Goal: Task Accomplishment & Management: Use online tool/utility

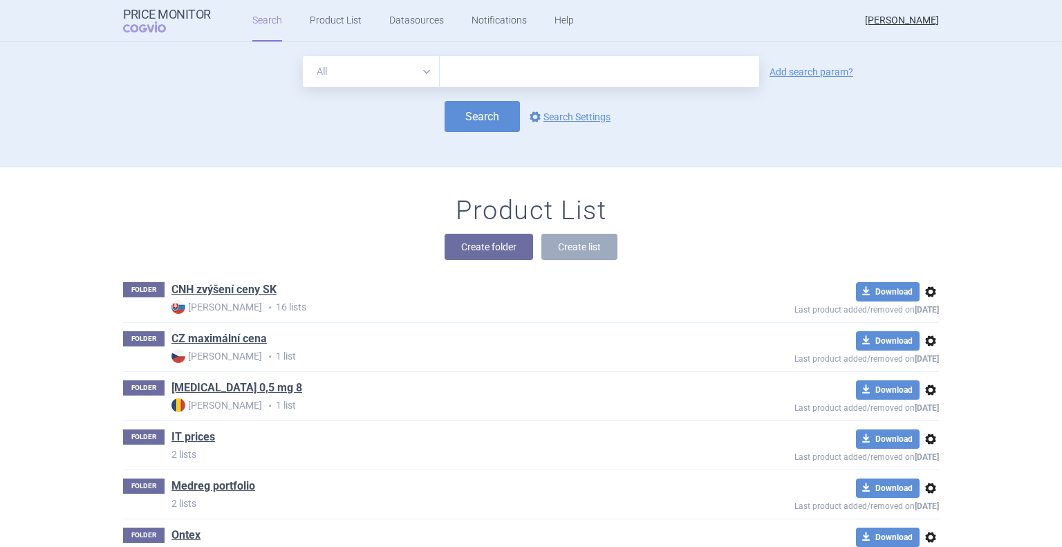
drag, startPoint x: 611, startPoint y: 73, endPoint x: 695, endPoint y: 80, distance: 83.9
click at [612, 72] on input "text" at bounding box center [599, 71] width 319 height 31
click at [783, 71] on link "Add search param?" at bounding box center [811, 72] width 84 height 10
select select "brandName"
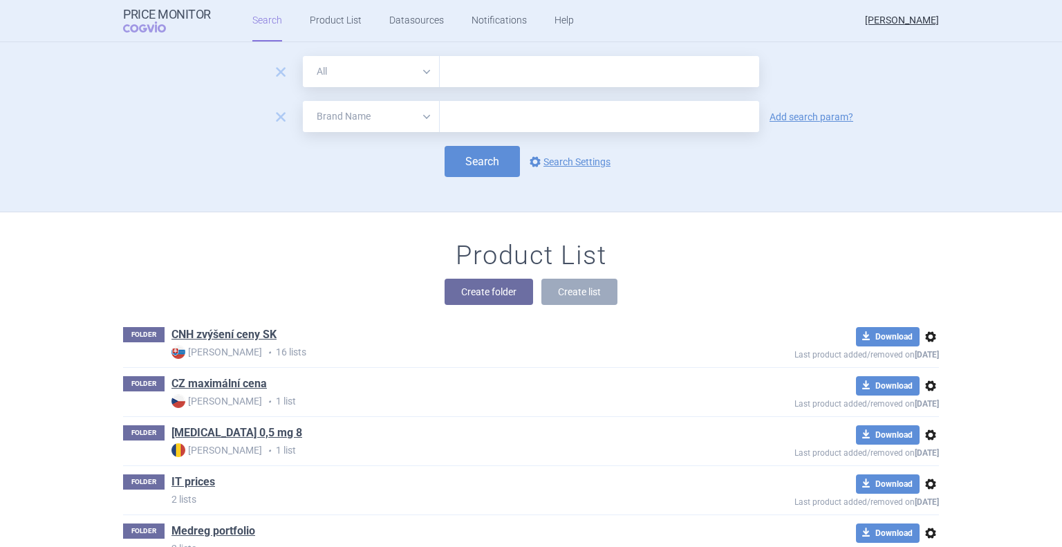
click at [360, 78] on select "All Brand Name ATC Company Active Substance Country Newer than" at bounding box center [371, 71] width 137 height 31
click at [459, 72] on input "text" at bounding box center [599, 71] width 319 height 31
type input "[MEDICAL_DATA]"
click at [413, 119] on select "All Brand Name ATC Company Active Substance Country Newer than" at bounding box center [371, 116] width 137 height 31
select select "mah"
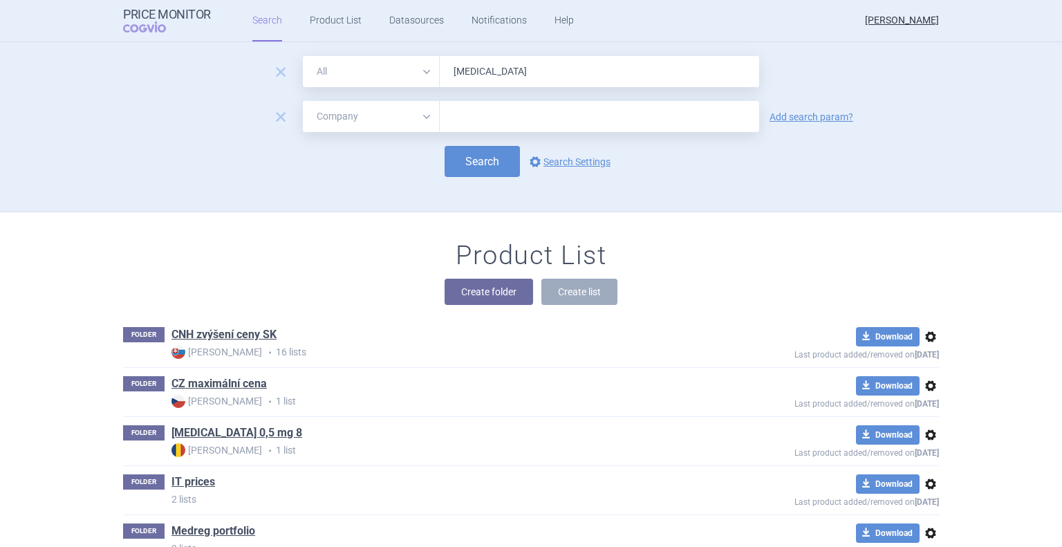
click at [303, 101] on select "All Brand Name ATC Company Active Substance Country Newer than" at bounding box center [371, 116] width 137 height 31
click at [470, 112] on input "text" at bounding box center [599, 116] width 319 height 31
type input "dr. max"
click at [806, 121] on link "Add search param?" at bounding box center [811, 117] width 84 height 10
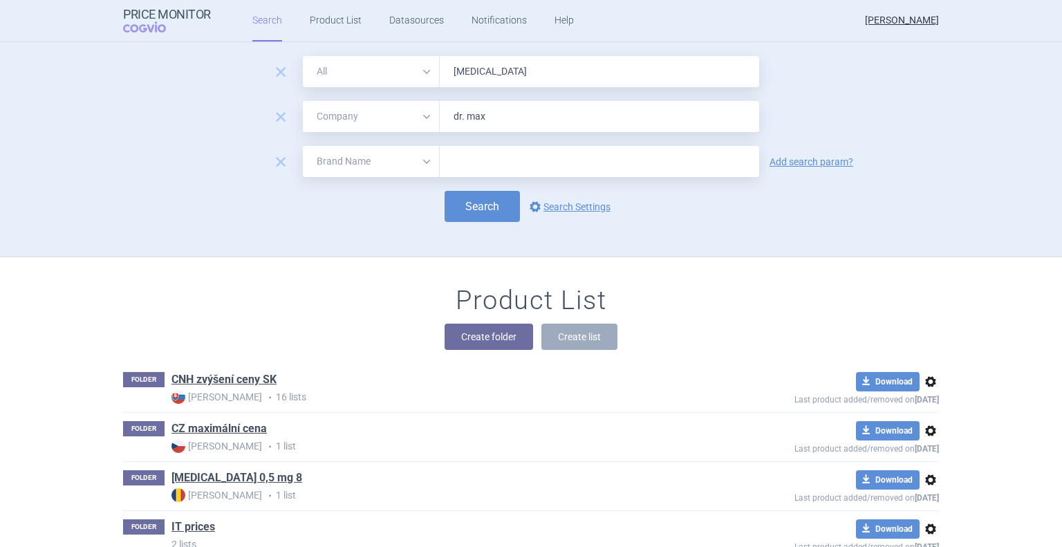
drag, startPoint x: 248, startPoint y: 186, endPoint x: 308, endPoint y: 176, distance: 61.0
click at [252, 186] on form "remove All Brand Name ATC Company Active Substance Country Newer than [MEDICAL_…" at bounding box center [531, 139] width 816 height 166
click at [344, 156] on select "All Brand Name ATC Company Active Substance Country Newer than" at bounding box center [371, 161] width 137 height 31
select select "country"
click at [303, 146] on select "All Brand Name ATC Company Active Substance Country Newer than" at bounding box center [371, 161] width 137 height 31
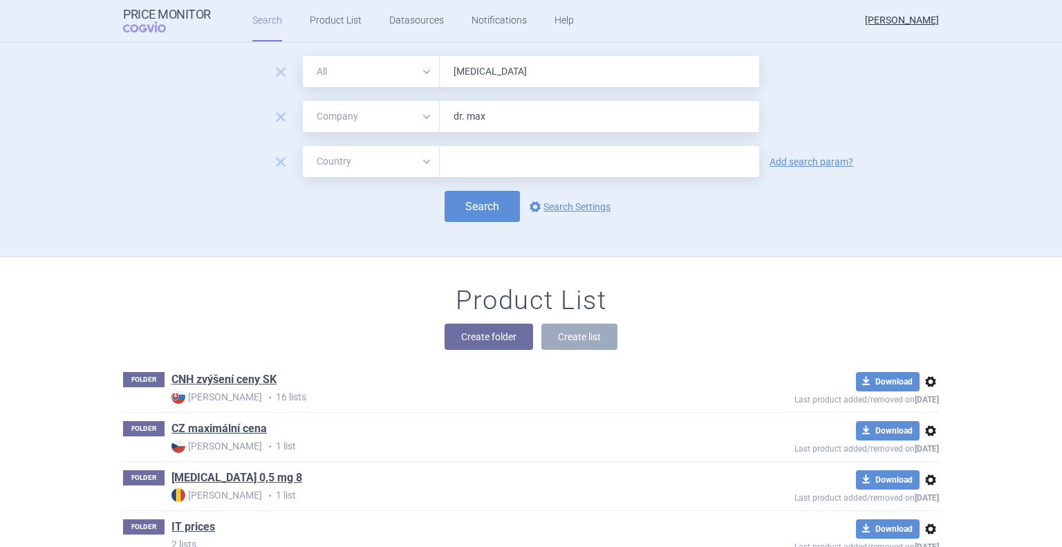
click at [440, 158] on div at bounding box center [599, 161] width 319 height 31
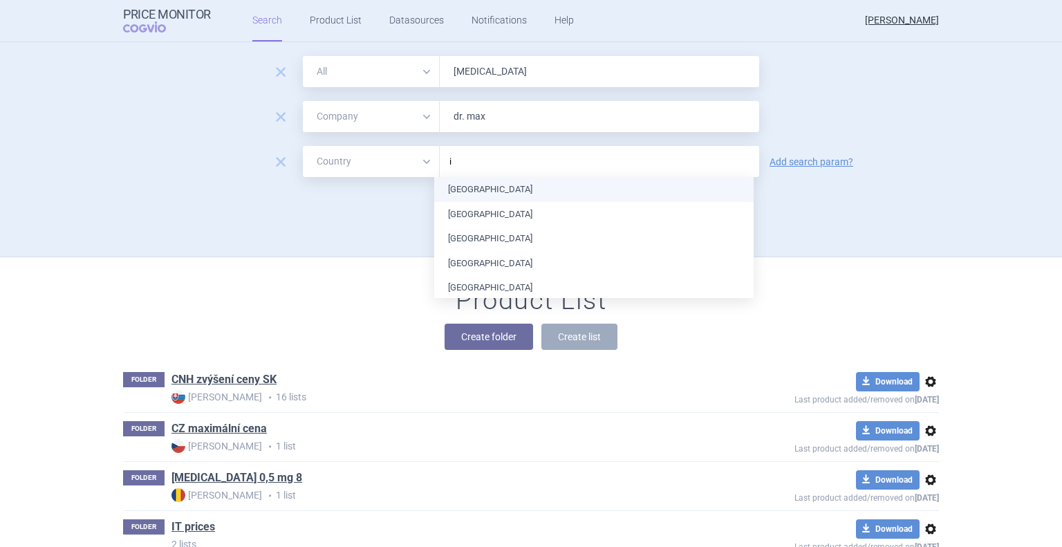
type input "it"
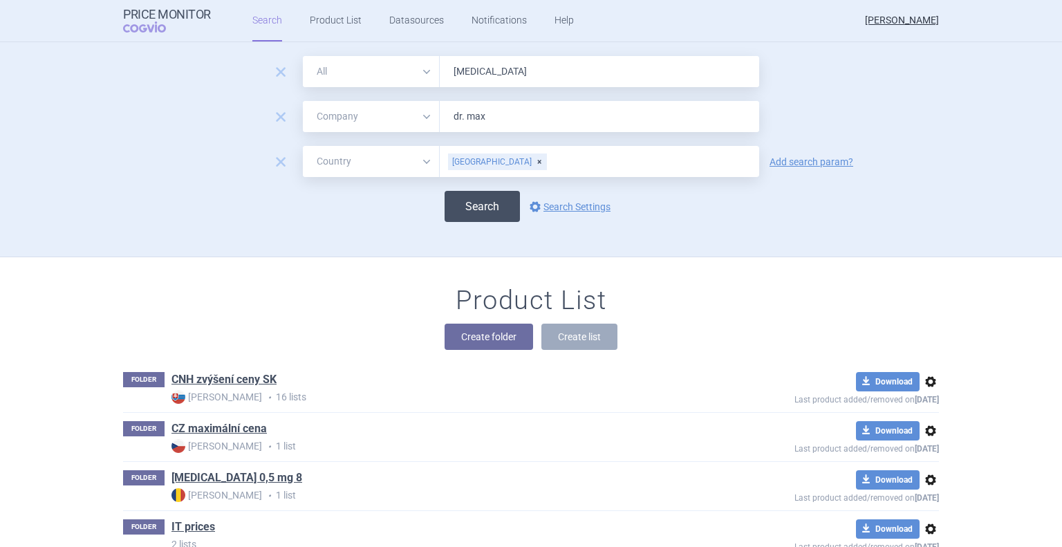
click at [467, 198] on button "Search" at bounding box center [482, 206] width 75 height 31
select select "mah"
select select "country"
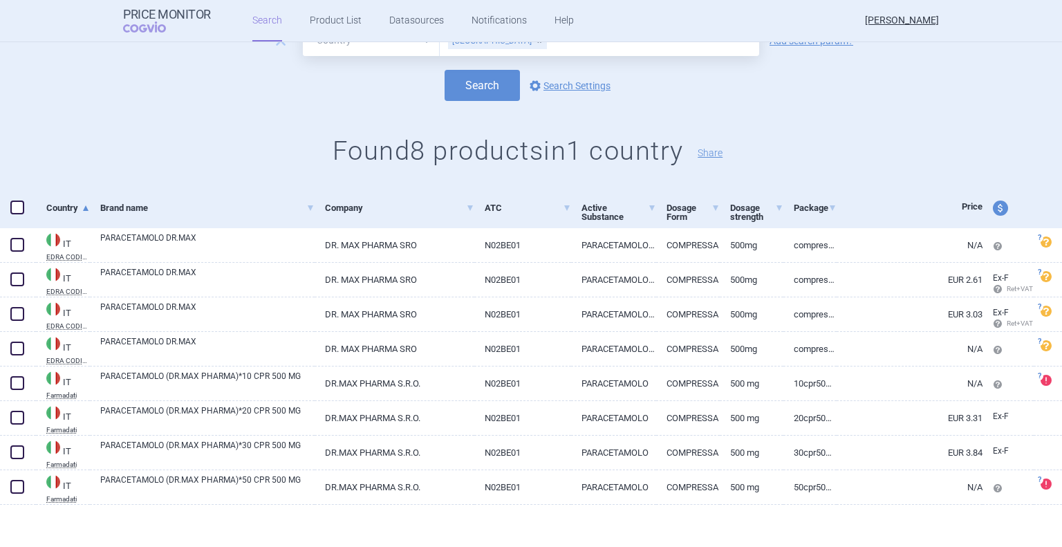
scroll to position [151, 0]
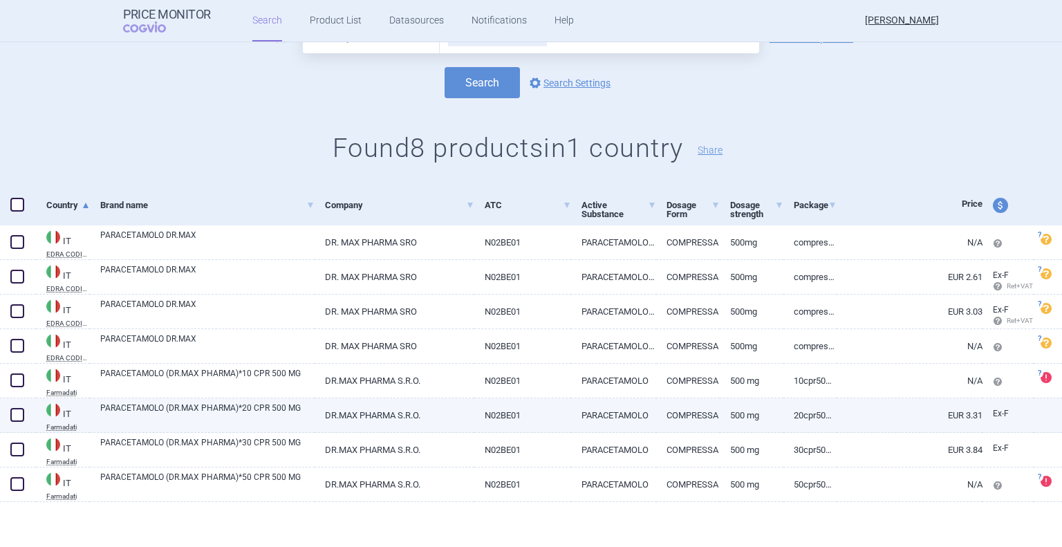
click at [13, 421] on span at bounding box center [17, 415] width 14 height 14
checkbox input "true"
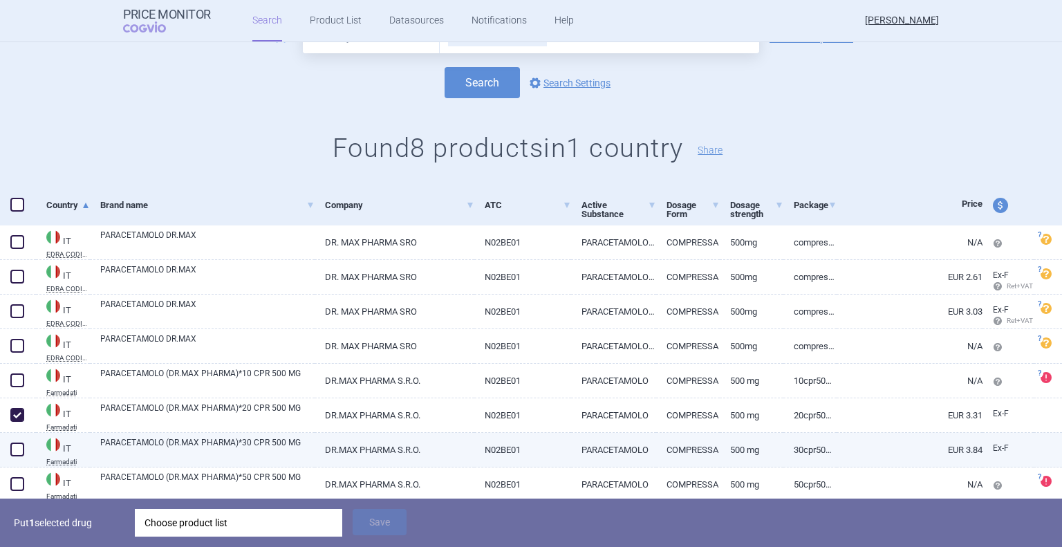
click at [17, 456] on span at bounding box center [17, 449] width 14 height 14
checkbox input "true"
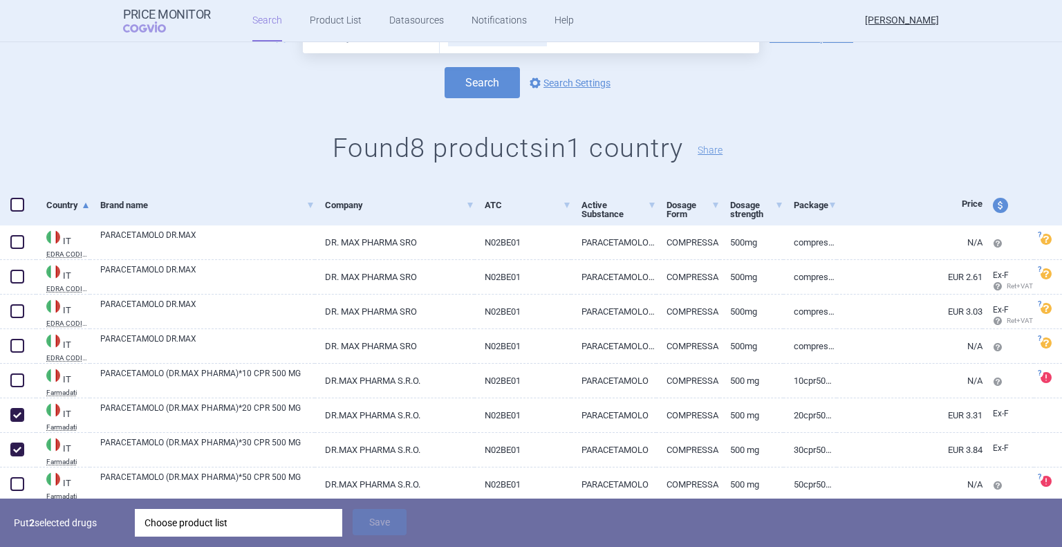
click at [265, 534] on div "Choose product list" at bounding box center [238, 523] width 188 height 28
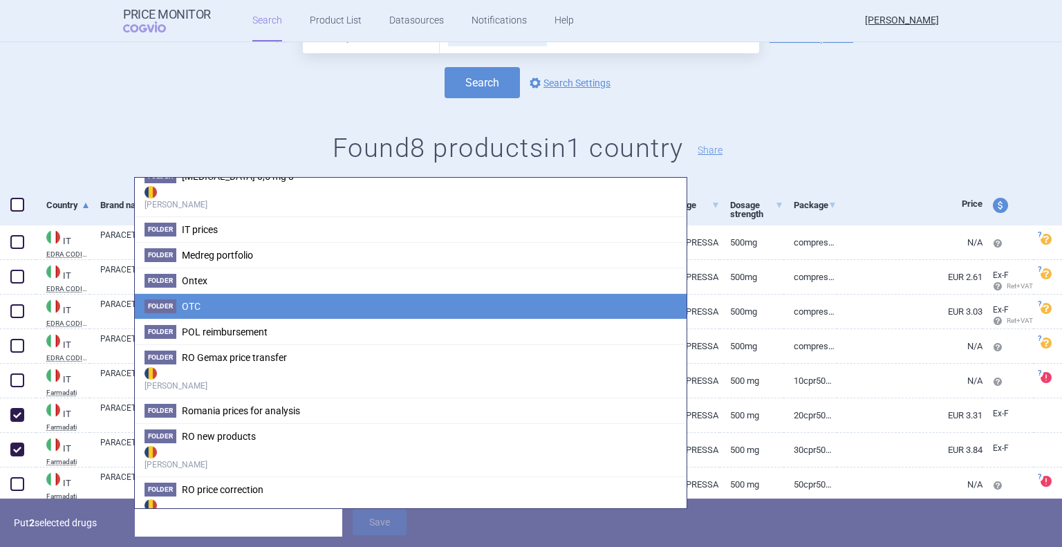
scroll to position [138, 0]
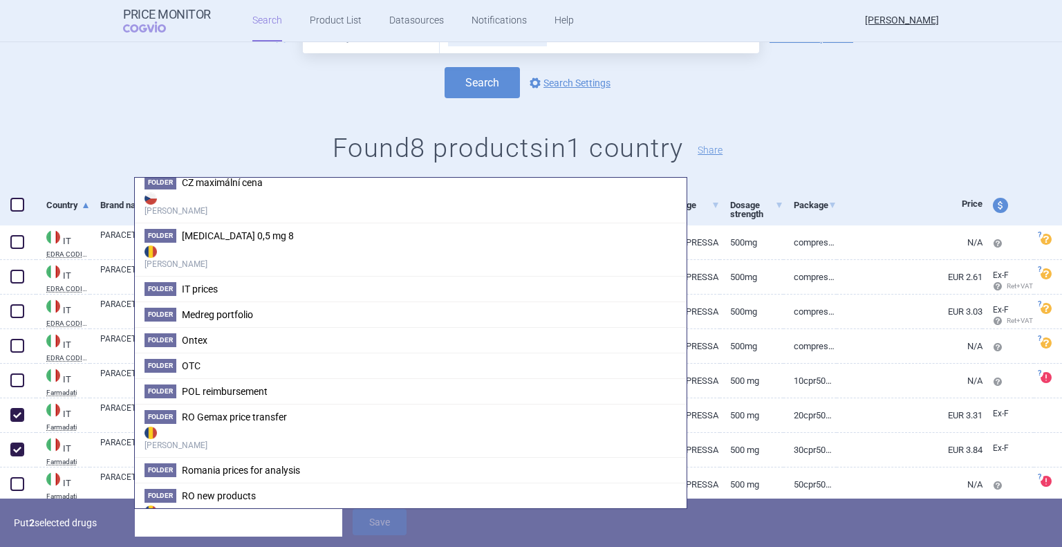
click at [231, 291] on li "Folder IT prices" at bounding box center [411, 289] width 552 height 26
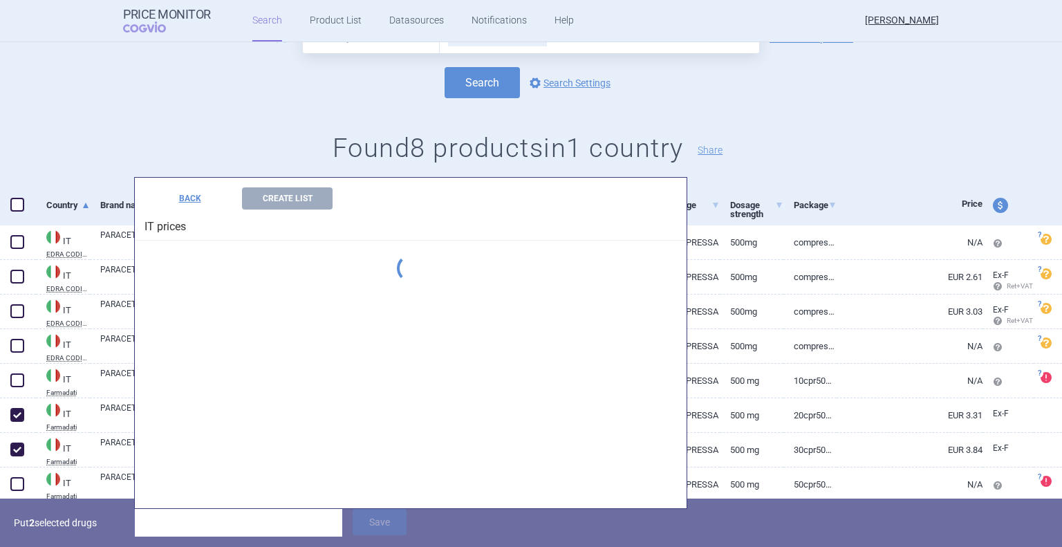
scroll to position [0, 0]
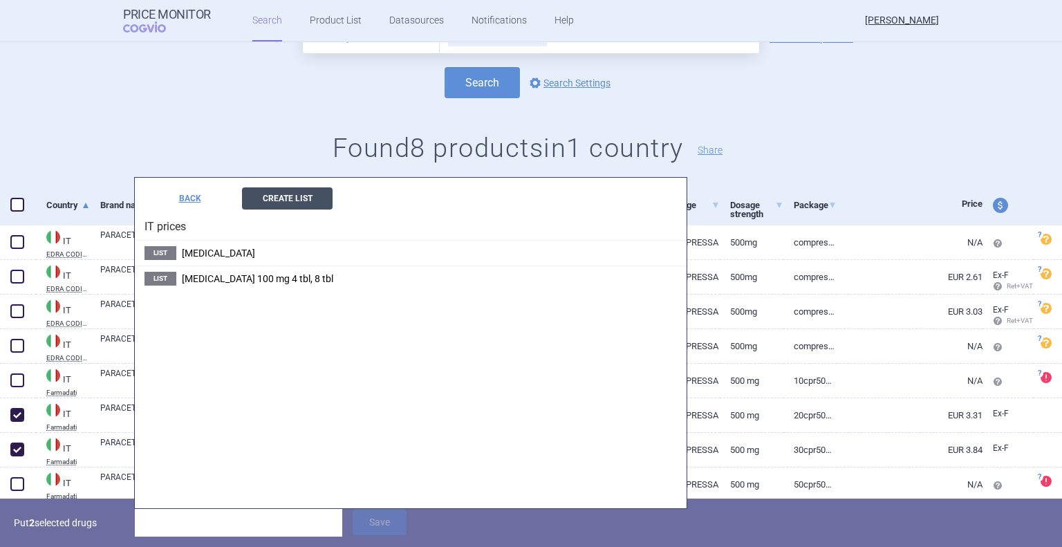
click at [268, 204] on button "Create List" at bounding box center [287, 198] width 91 height 22
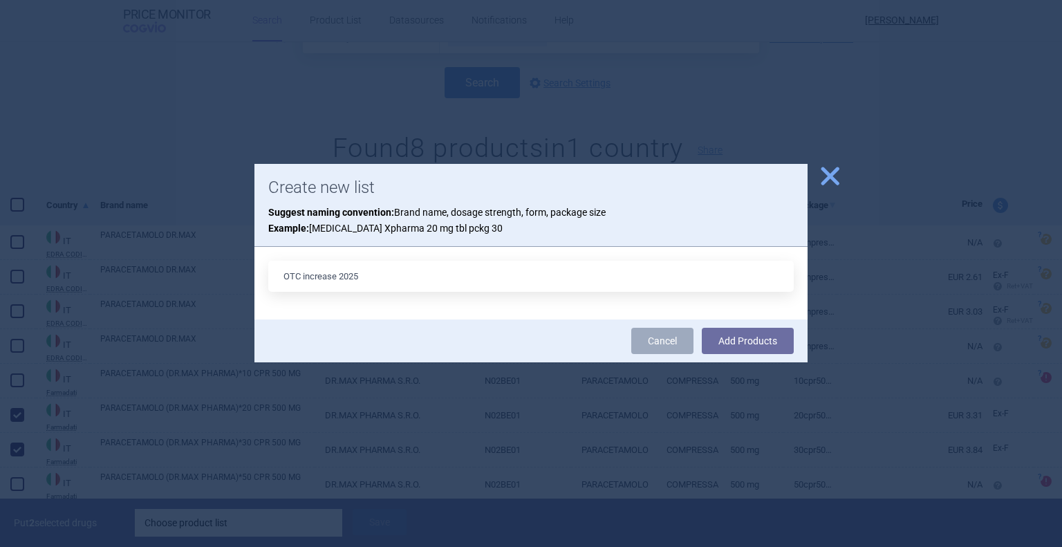
type input "OTC increase 2025"
click at [702, 328] on button "Add Products" at bounding box center [748, 341] width 92 height 26
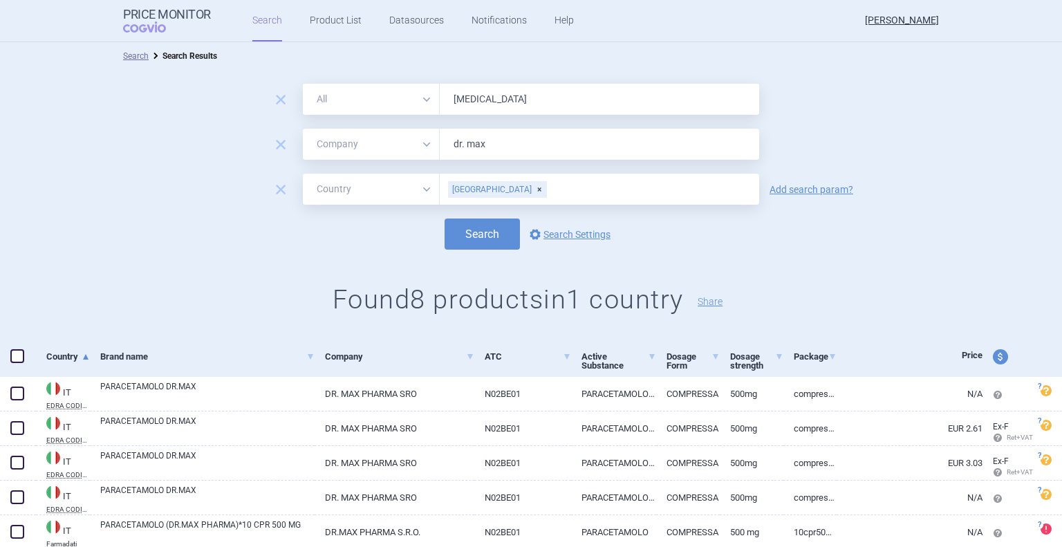
click at [474, 105] on input "[MEDICAL_DATA]" at bounding box center [599, 99] width 319 height 31
type input "[MEDICAL_DATA]"
click at [445, 218] on button "Search" at bounding box center [482, 233] width 75 height 31
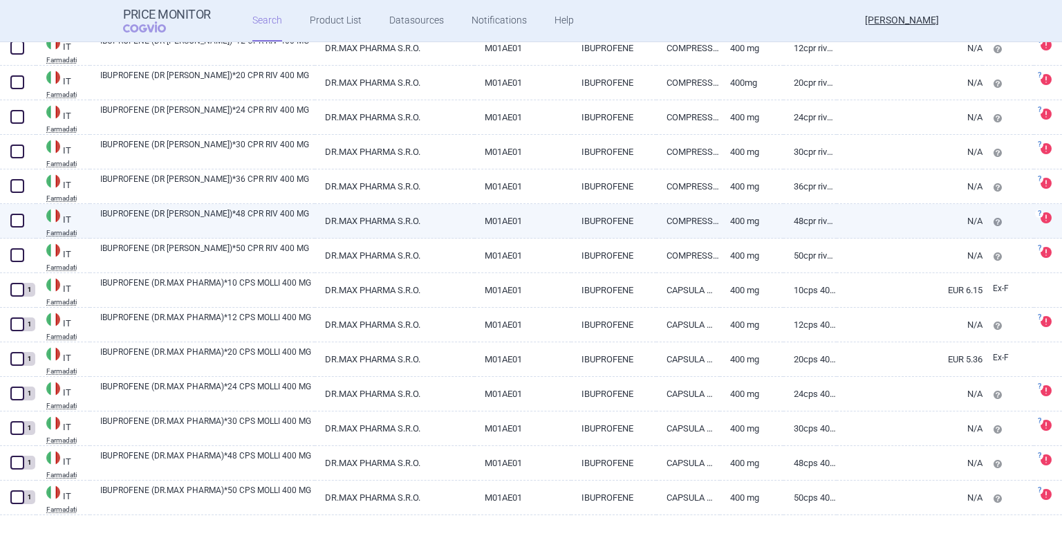
scroll to position [1119, 0]
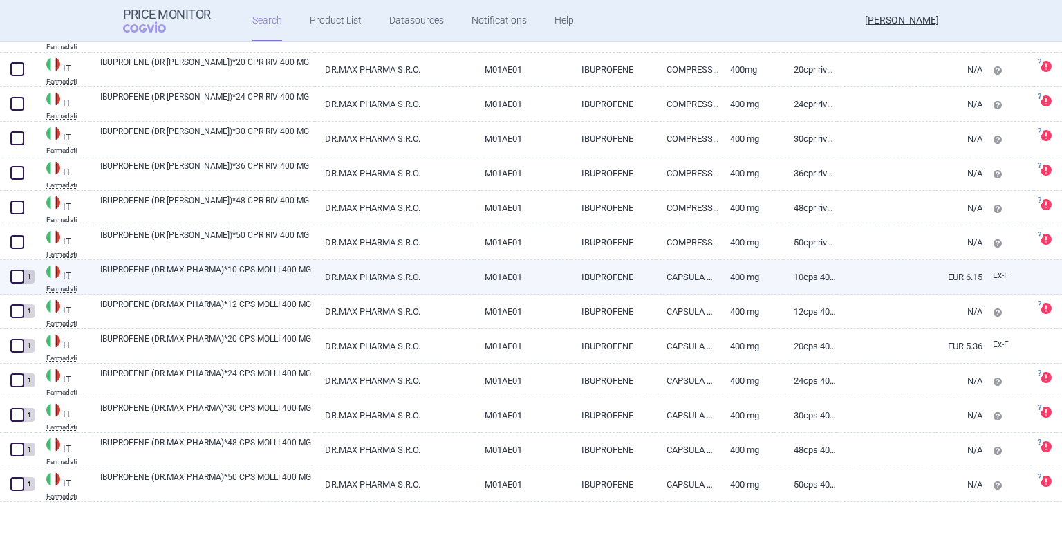
click at [18, 279] on span at bounding box center [17, 277] width 14 height 14
checkbox input "true"
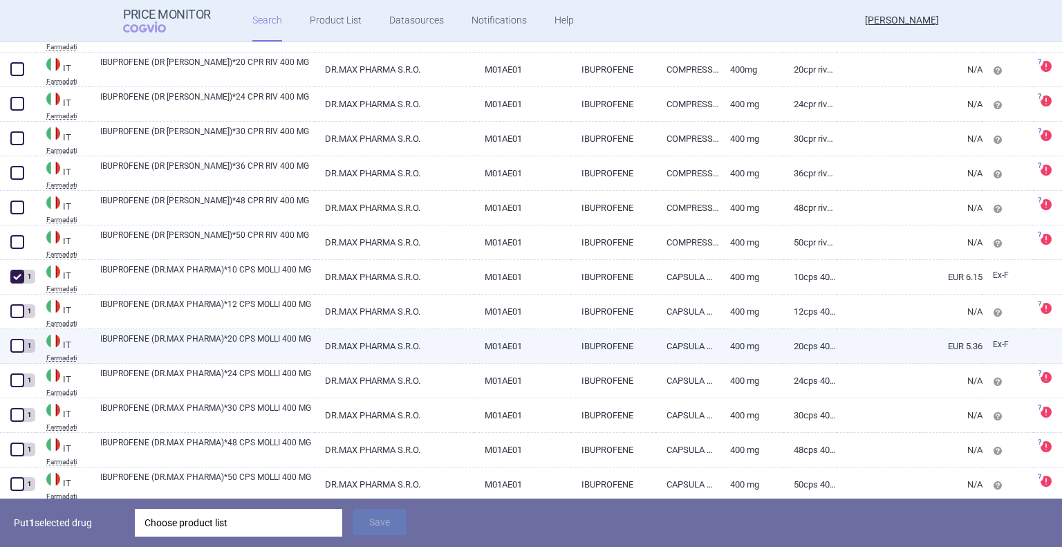
click at [15, 346] on span at bounding box center [17, 346] width 14 height 14
checkbox input "true"
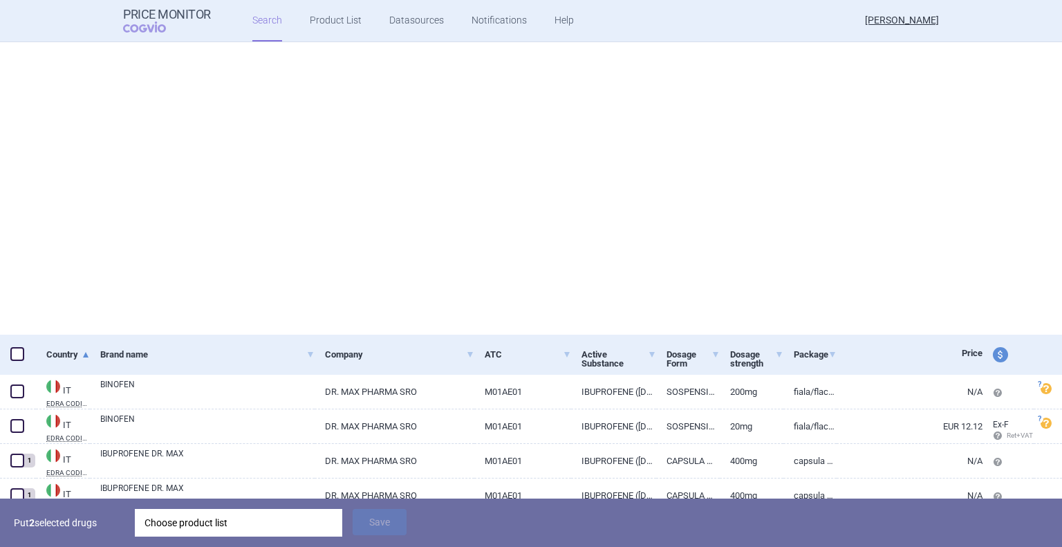
scroll to position [0, 0]
select select "mah"
select select "country"
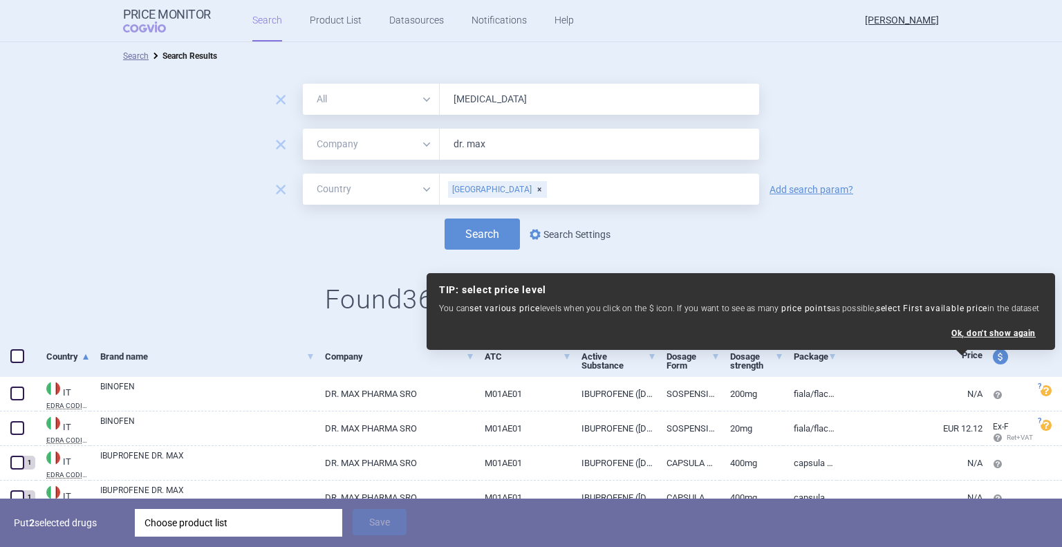
click at [581, 236] on link "options Search Settings" at bounding box center [569, 234] width 84 height 17
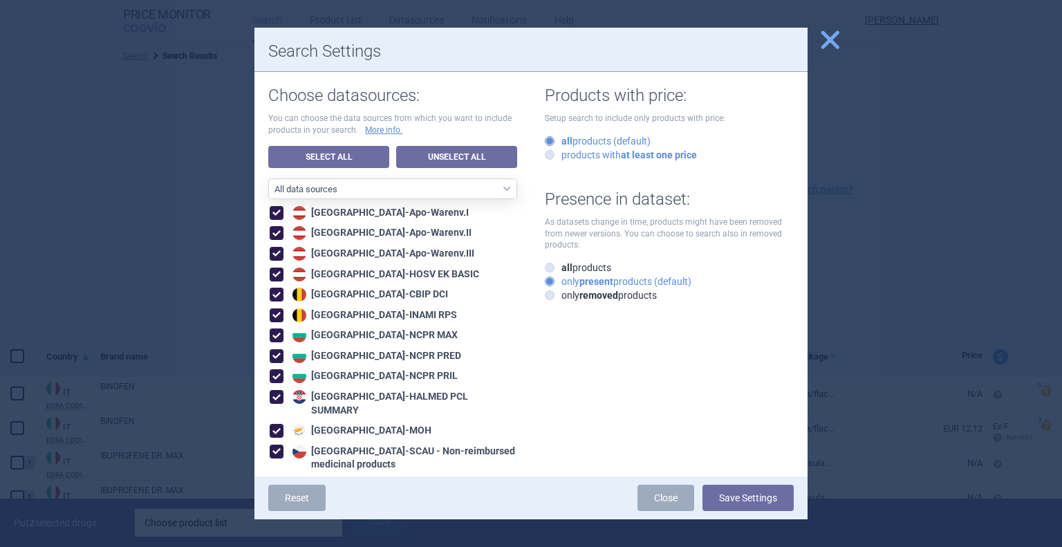
click at [581, 152] on label "products with at least one price" at bounding box center [621, 155] width 152 height 14
click at [559, 152] on input "products with at least one price" at bounding box center [552, 156] width 14 height 14
radio input "true"
click at [710, 495] on button "Save Settings" at bounding box center [747, 498] width 91 height 26
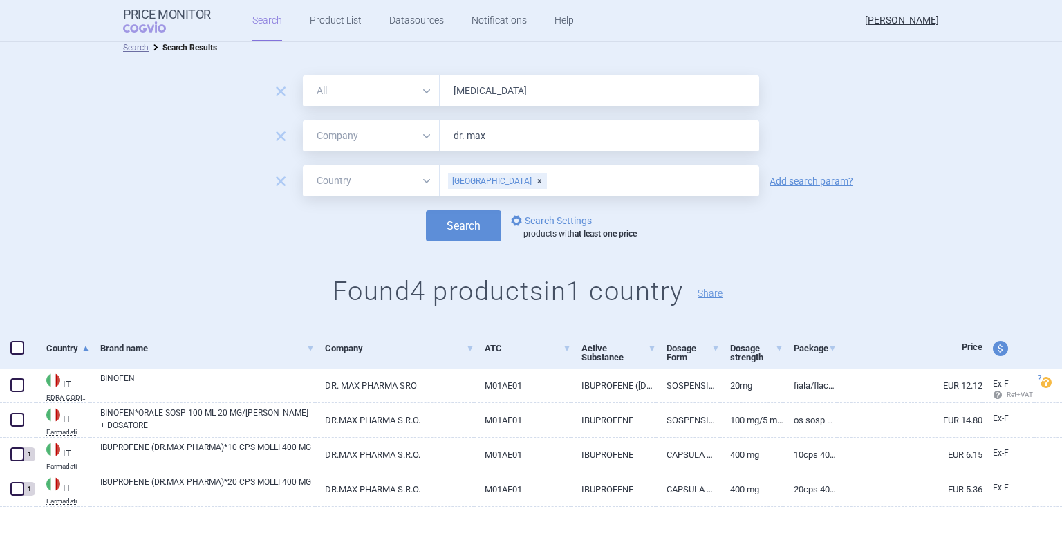
scroll to position [13, 0]
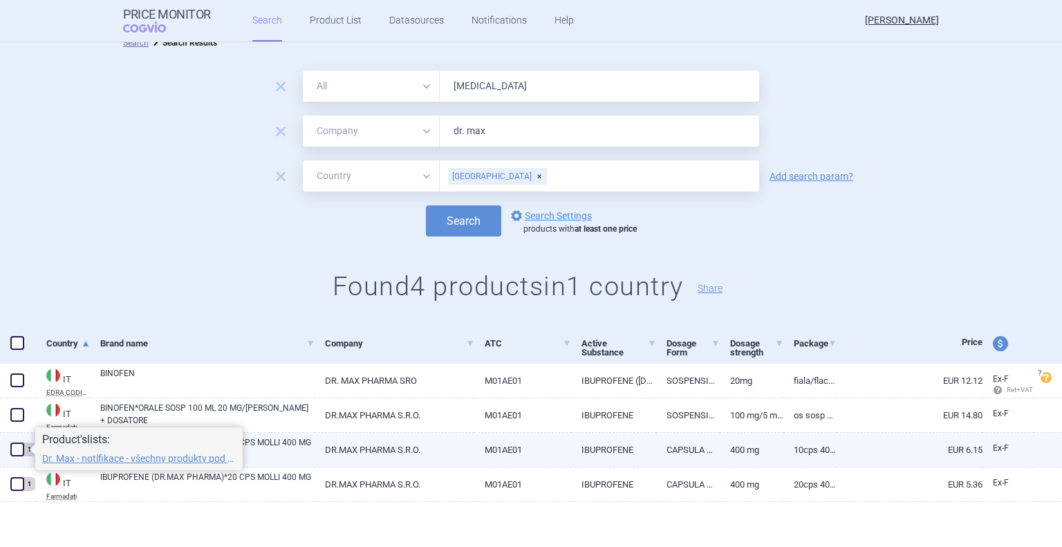
click at [30, 457] on span "1" at bounding box center [33, 453] width 6 height 10
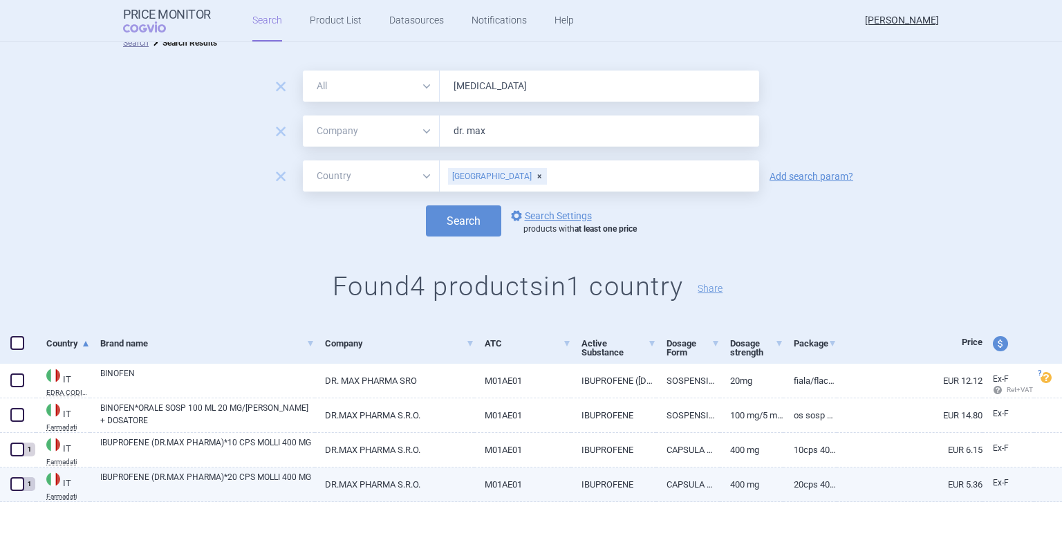
click at [22, 483] on span at bounding box center [17, 484] width 14 height 14
checkbox input "true"
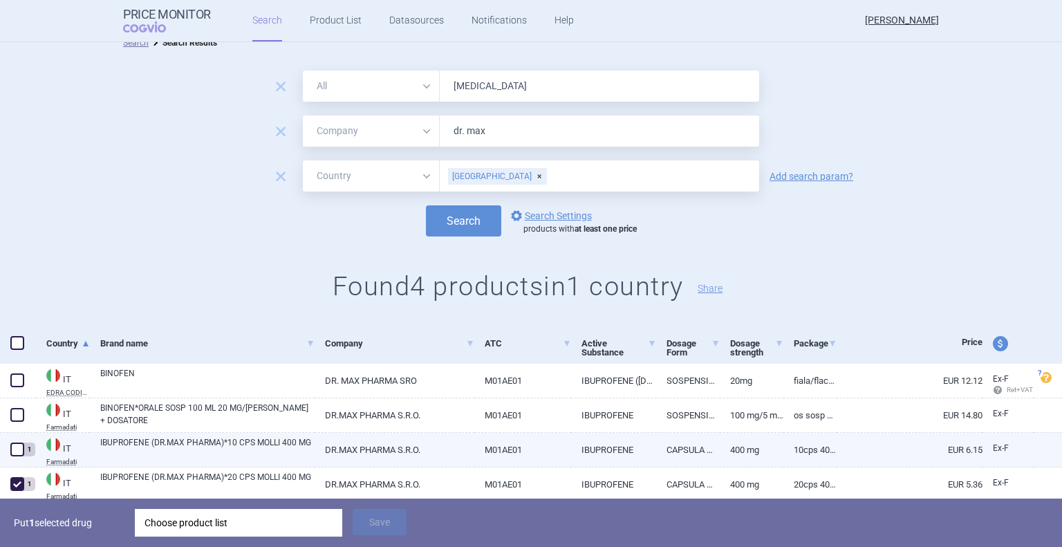
click at [21, 458] on span at bounding box center [17, 449] width 21 height 21
checkbox input "true"
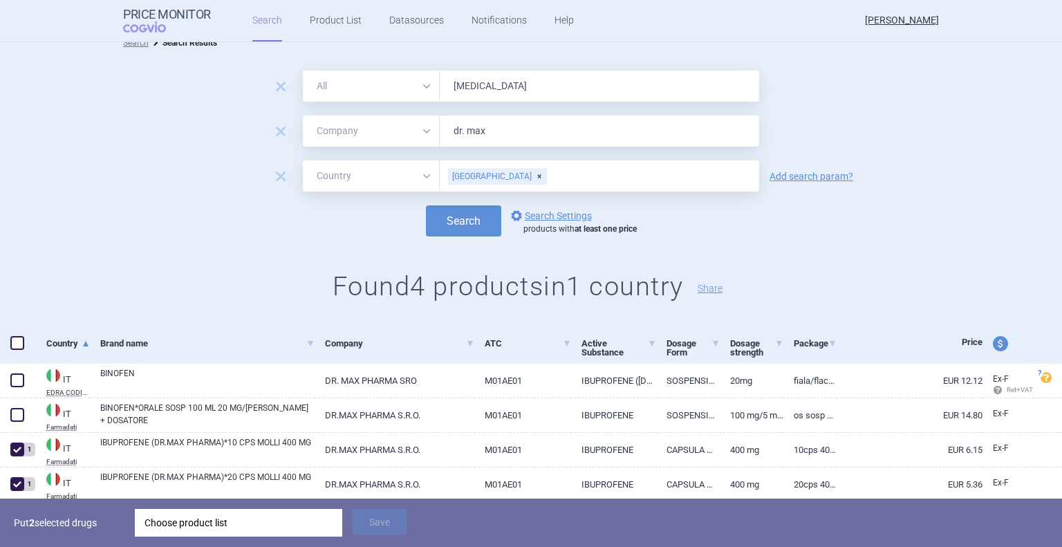
click at [271, 518] on div "Choose product list" at bounding box center [238, 523] width 188 height 28
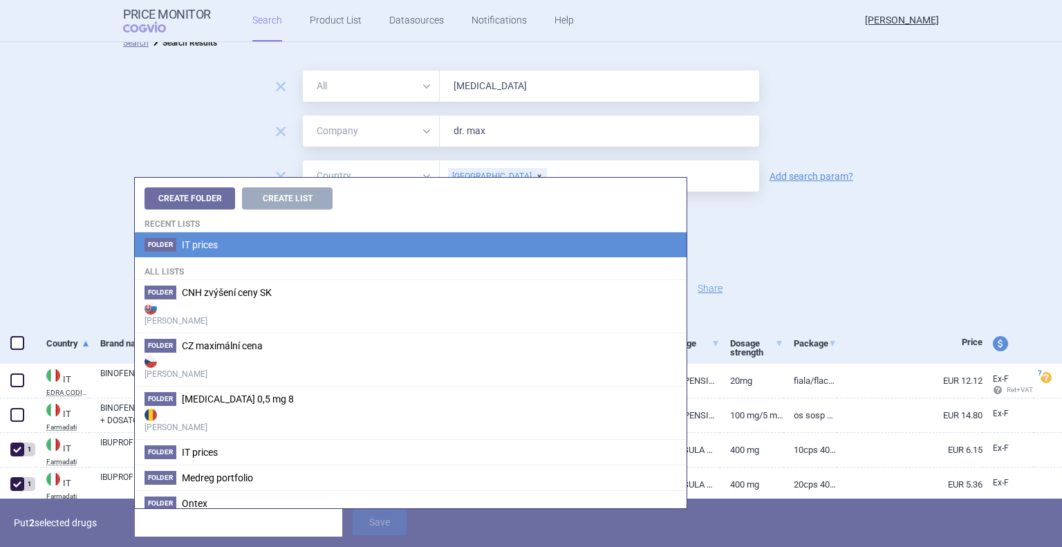
click at [178, 254] on li "Folder IT prices" at bounding box center [411, 244] width 552 height 25
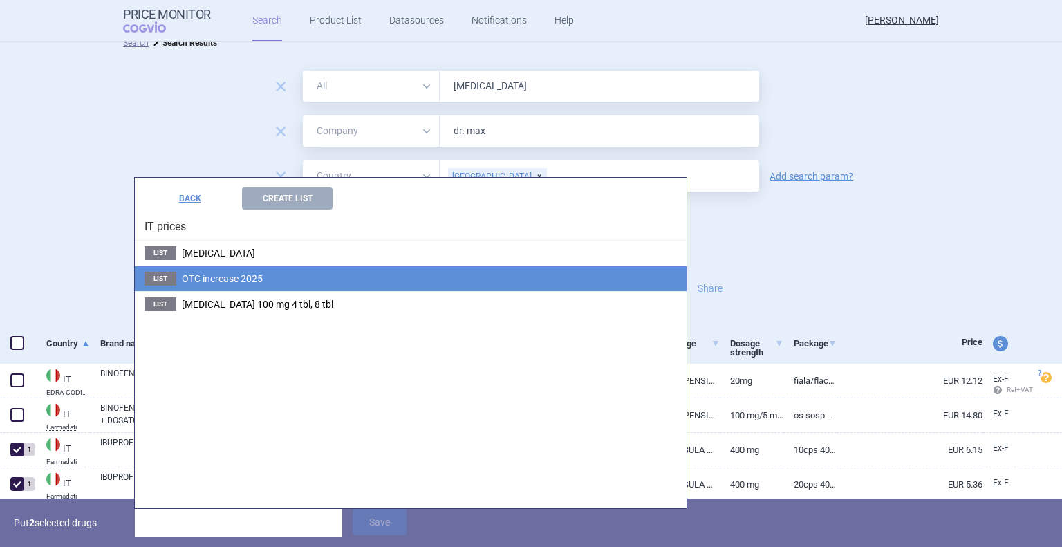
click at [209, 281] on span "OTC increase 2025" at bounding box center [222, 278] width 81 height 11
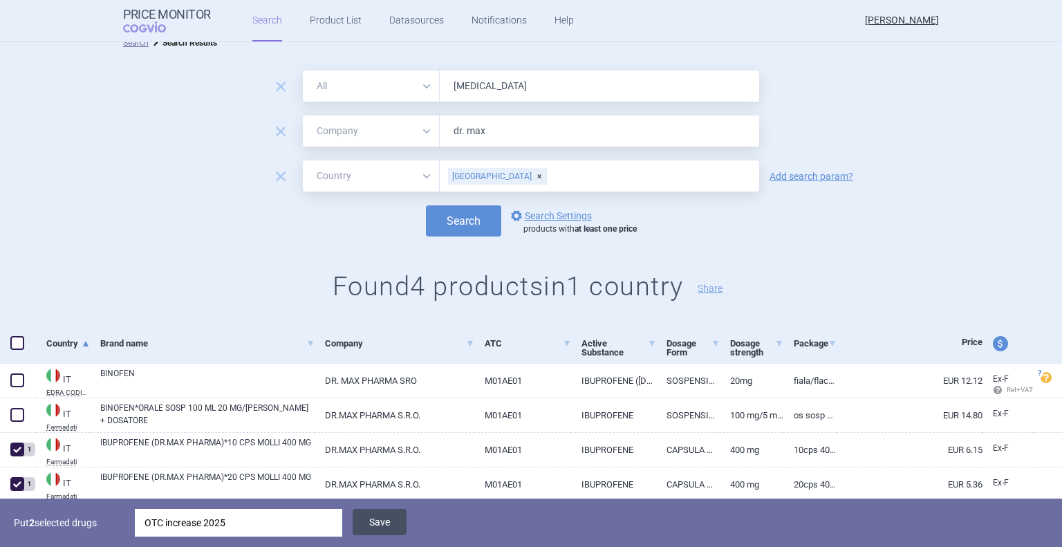
click at [371, 516] on button "Save" at bounding box center [380, 522] width 54 height 26
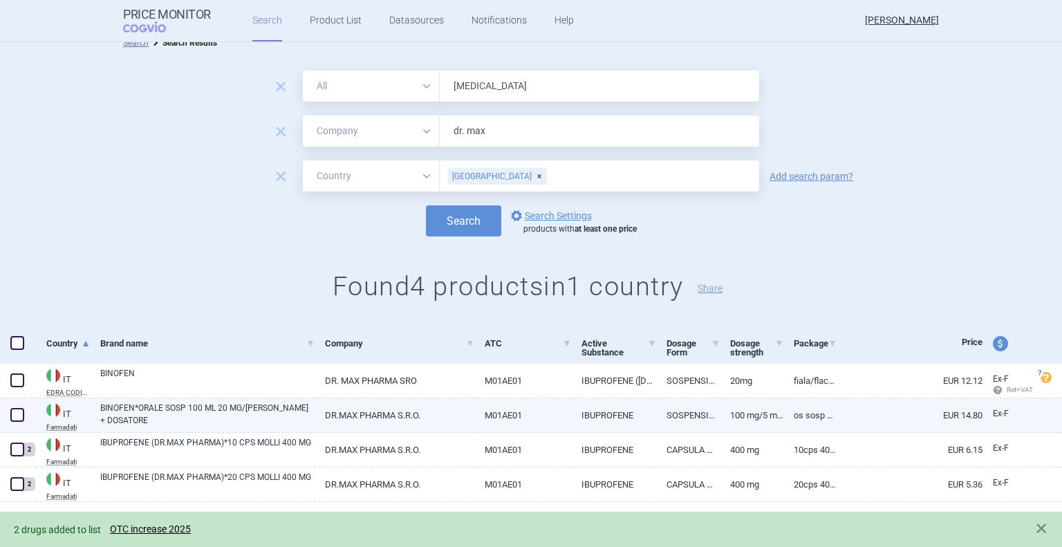
scroll to position [0, 0]
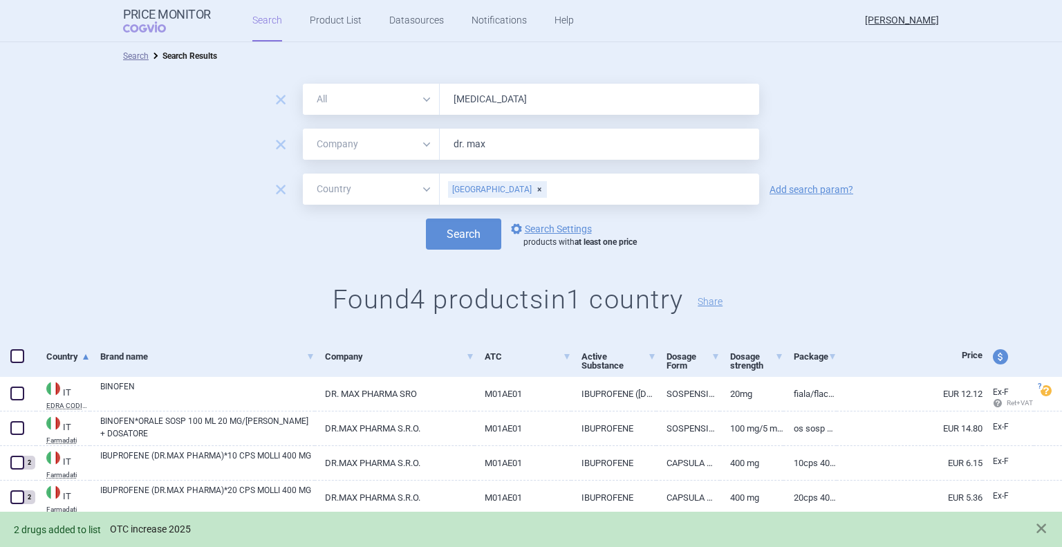
click at [151, 530] on link "OTC increase 2025" at bounding box center [150, 529] width 81 height 12
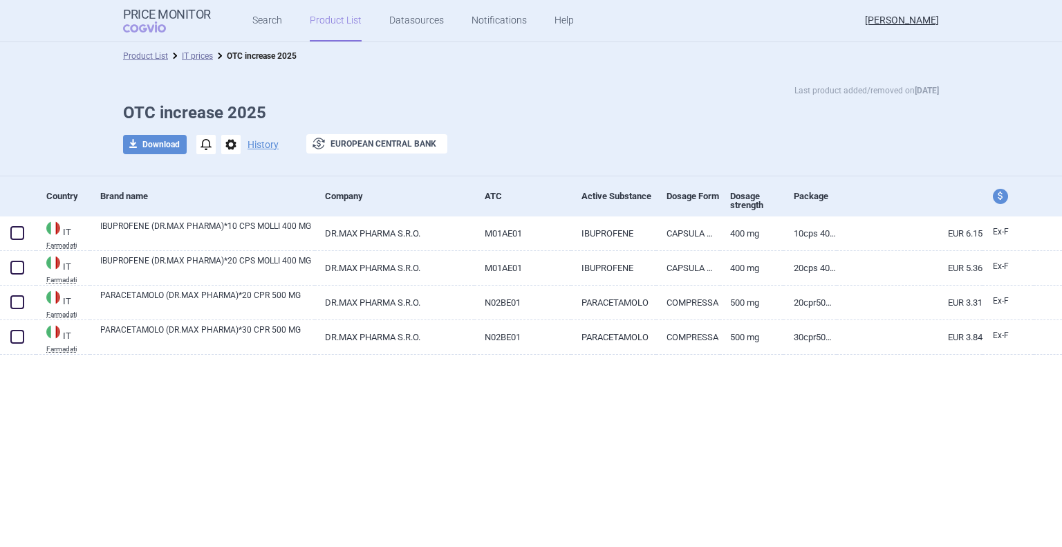
click at [1004, 202] on span "price and currency" at bounding box center [1000, 196] width 15 height 15
select select "ex-factory"
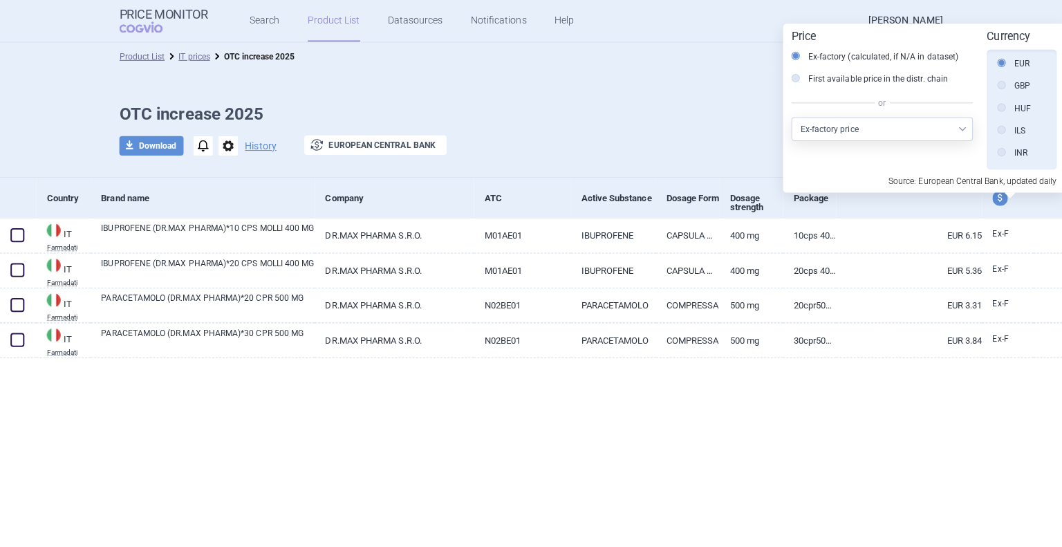
scroll to position [312, 0]
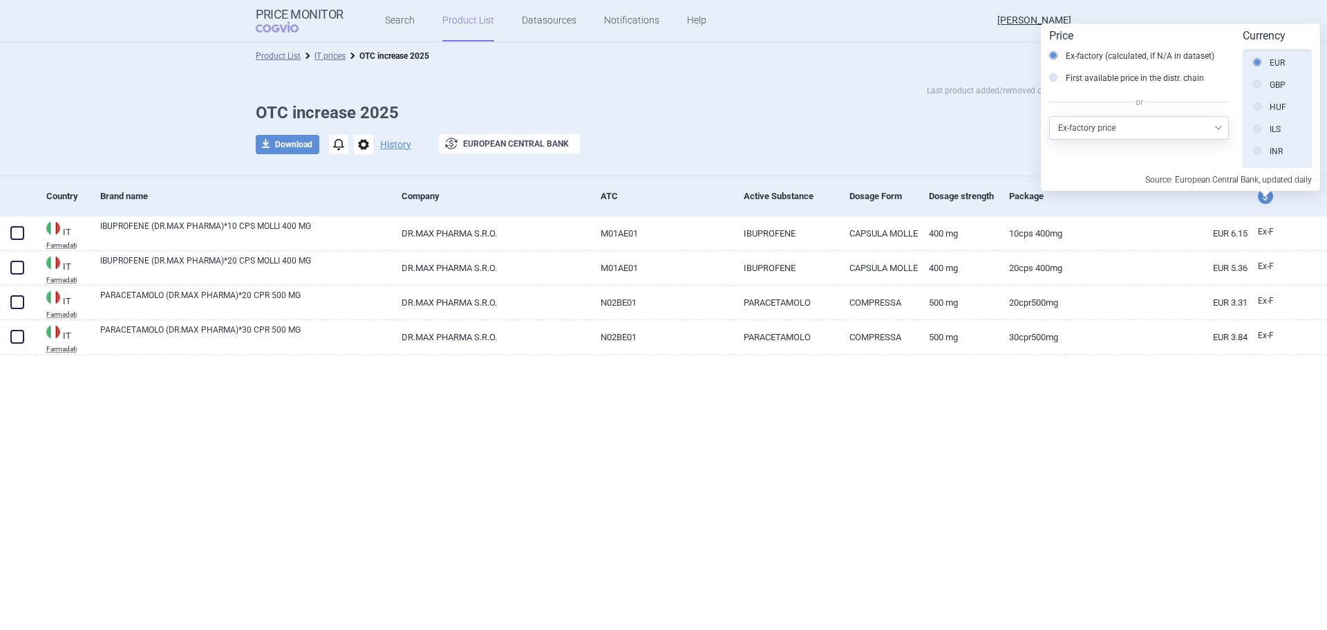
click at [1061, 448] on div "Product List IT prices OTC increase 2025 Last product added/removed on [DATE] O…" at bounding box center [663, 336] width 1327 height 588
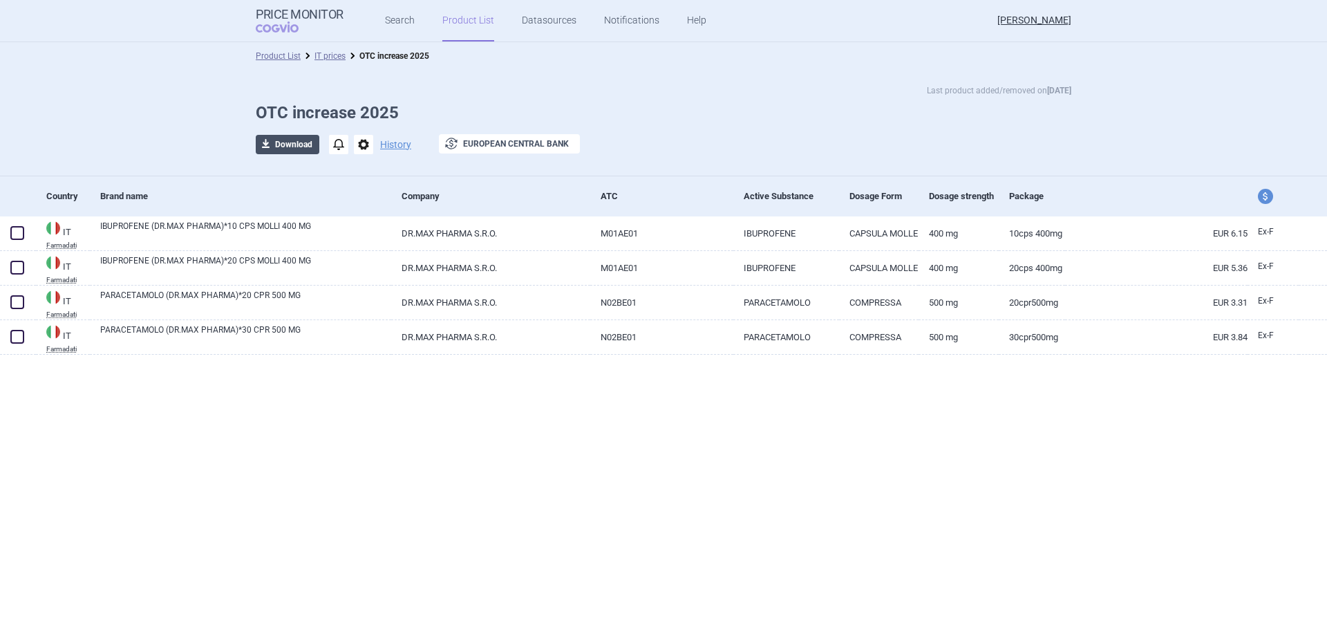
click at [282, 143] on button "download Download" at bounding box center [288, 144] width 64 height 19
select select "EUR"
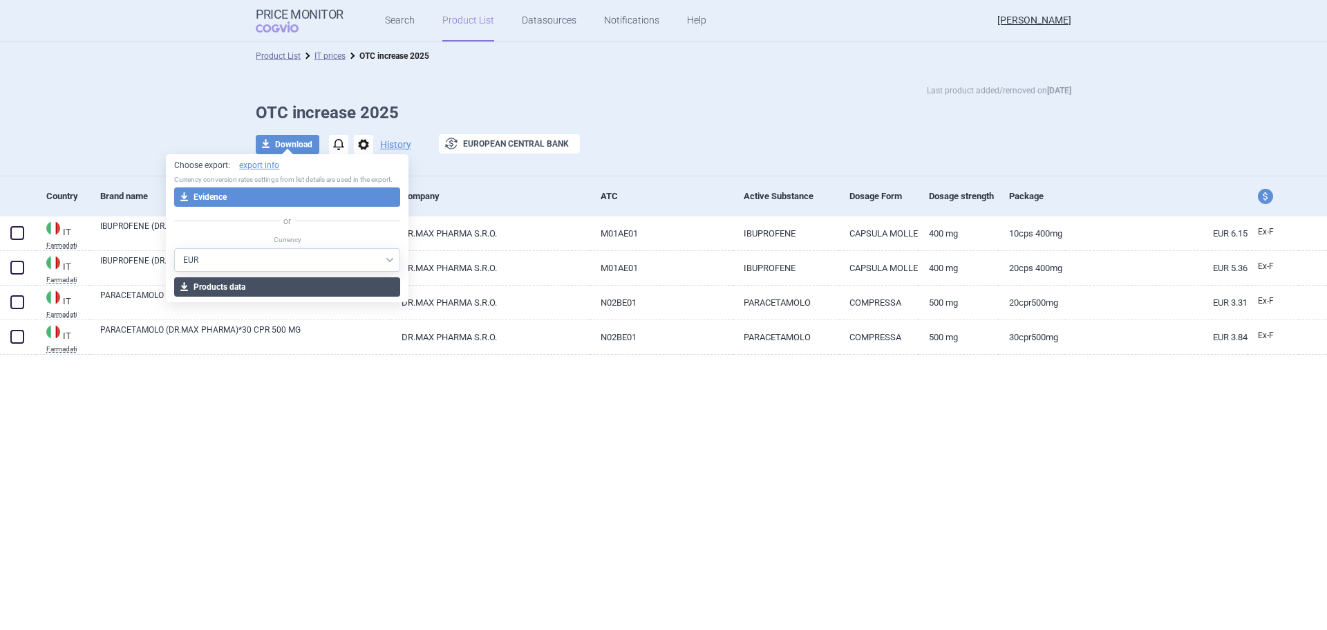
click at [330, 285] on button "download Products data" at bounding box center [287, 286] width 226 height 19
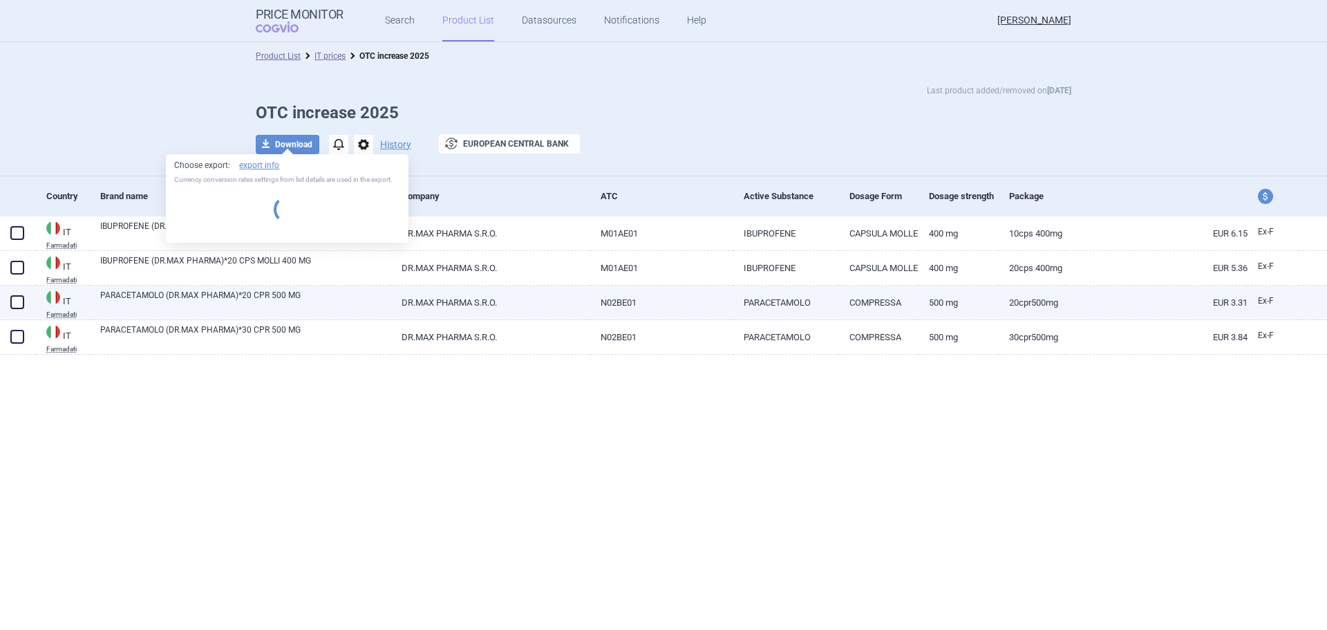
select select "EUR"
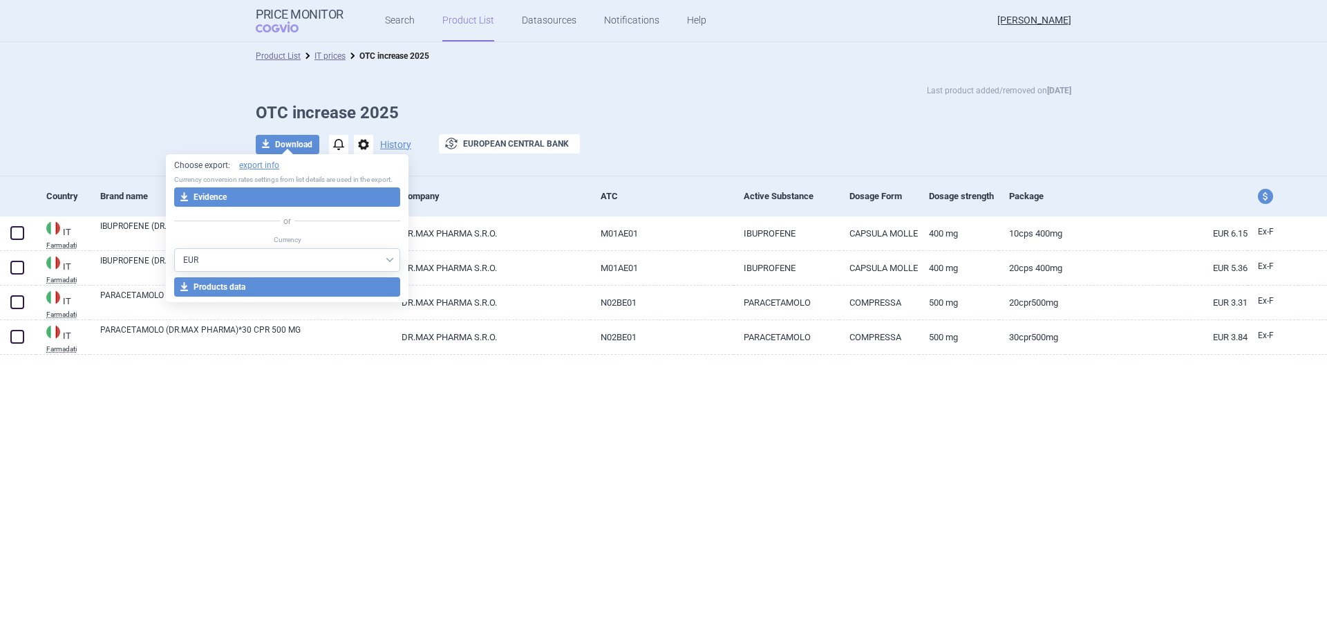
drag, startPoint x: 425, startPoint y: 485, endPoint x: 436, endPoint y: 534, distance: 50.8
click at [426, 485] on div "Product List IT prices OTC increase 2025 Last product added/removed on [DATE] O…" at bounding box center [663, 336] width 1327 height 588
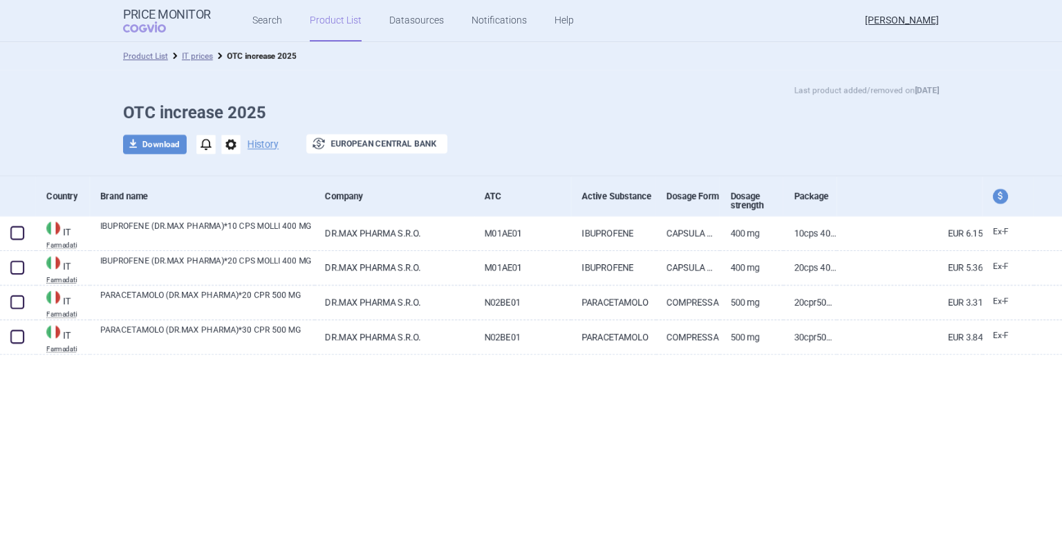
click at [999, 200] on span "price and currency" at bounding box center [1000, 196] width 15 height 15
select select "ex-factory"
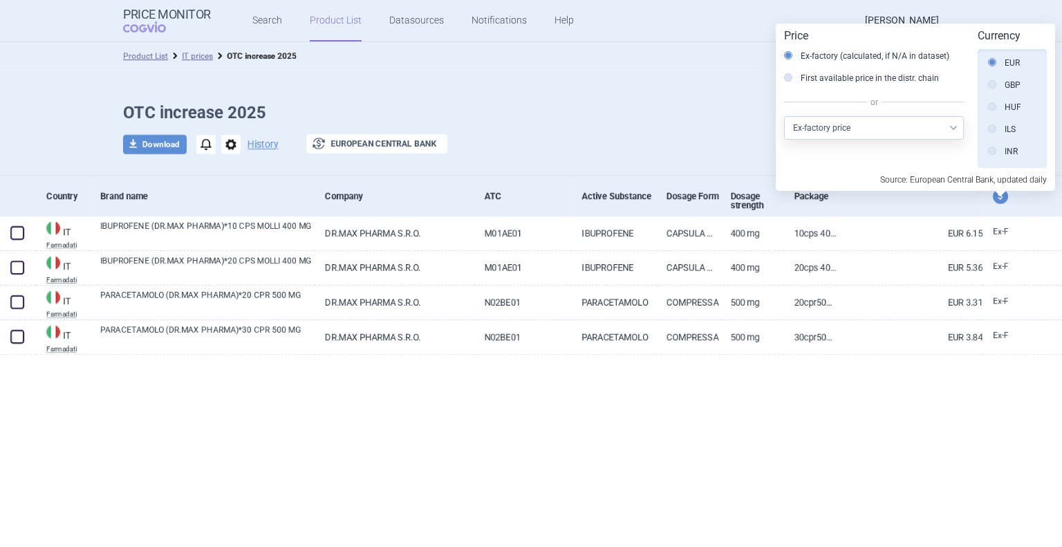
click at [961, 209] on div at bounding box center [910, 196] width 146 height 40
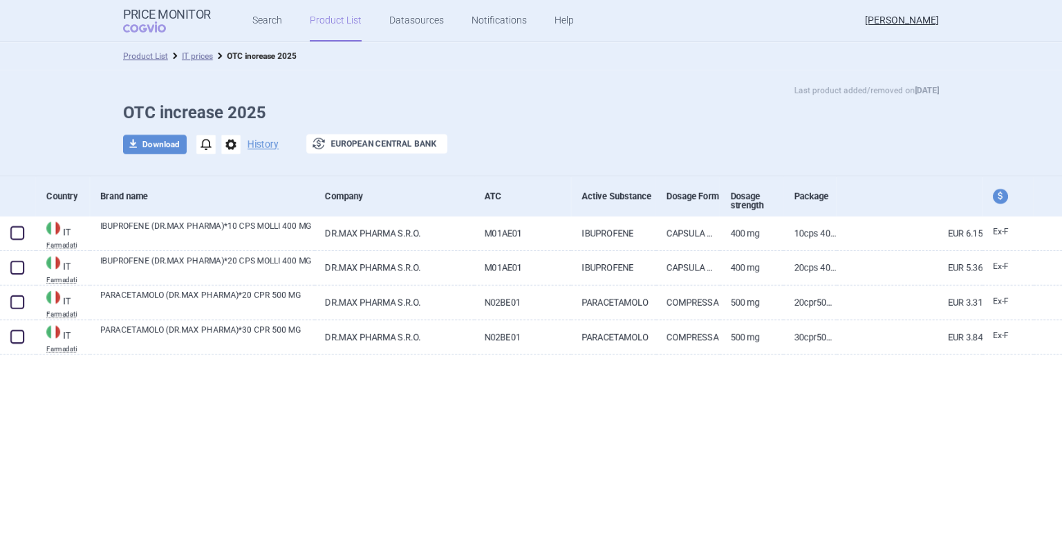
click at [788, 406] on div "Product List IT prices OTC increase 2025 Last product added/removed on [DATE] O…" at bounding box center [531, 294] width 1062 height 505
click at [994, 200] on span "price and currency" at bounding box center [1000, 196] width 15 height 15
select select "ex-factory"
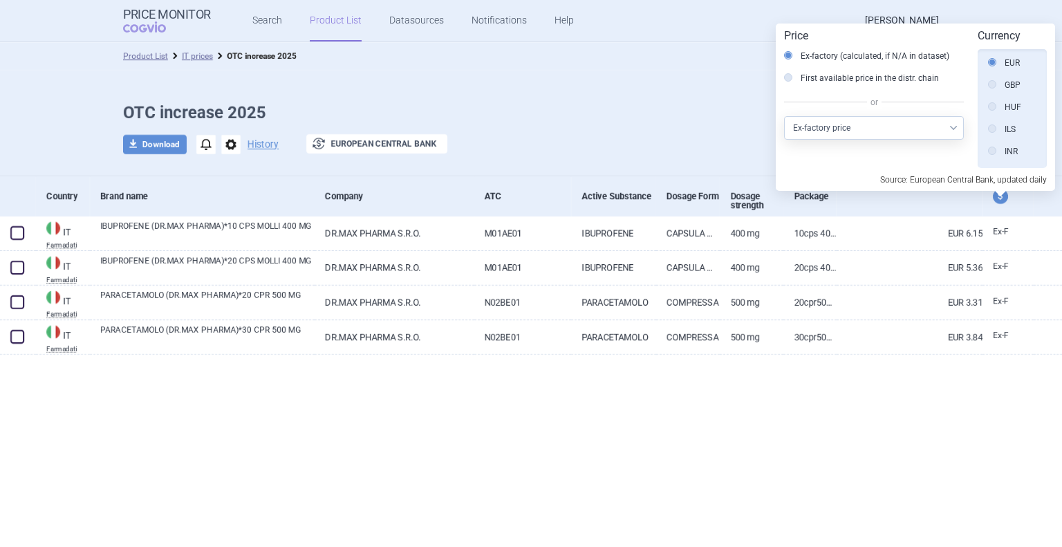
click at [876, 124] on select "Select other price type Ex-factory price Ex-factory price with VAT Wholesale pr…" at bounding box center [874, 128] width 180 height 24
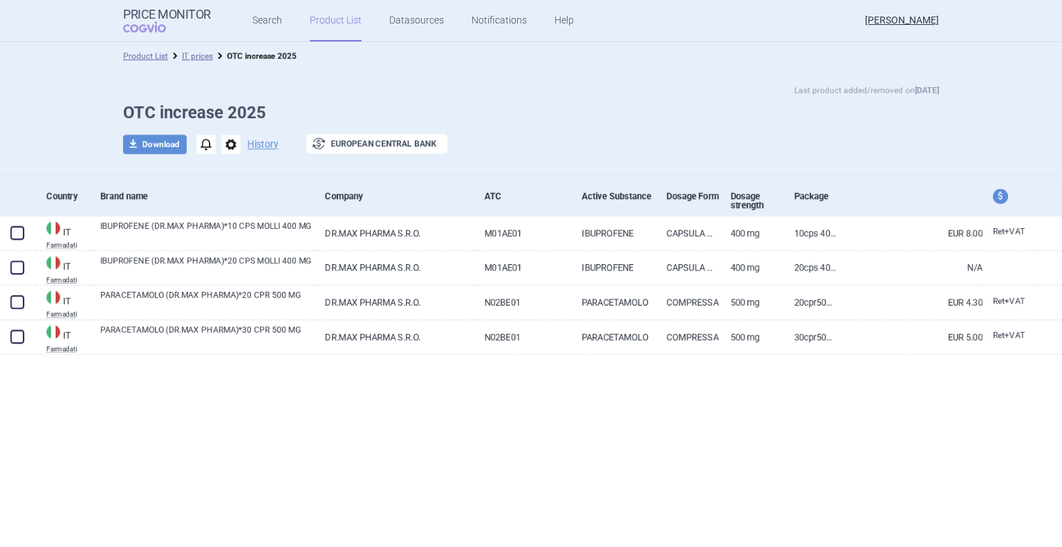
click at [984, 409] on div "Product List IT prices OTC increase 2025 Last product added/removed on [DATE] O…" at bounding box center [531, 294] width 1062 height 505
click at [998, 198] on span "price and currency" at bounding box center [1000, 196] width 15 height 15
select select "retail-with-vat"
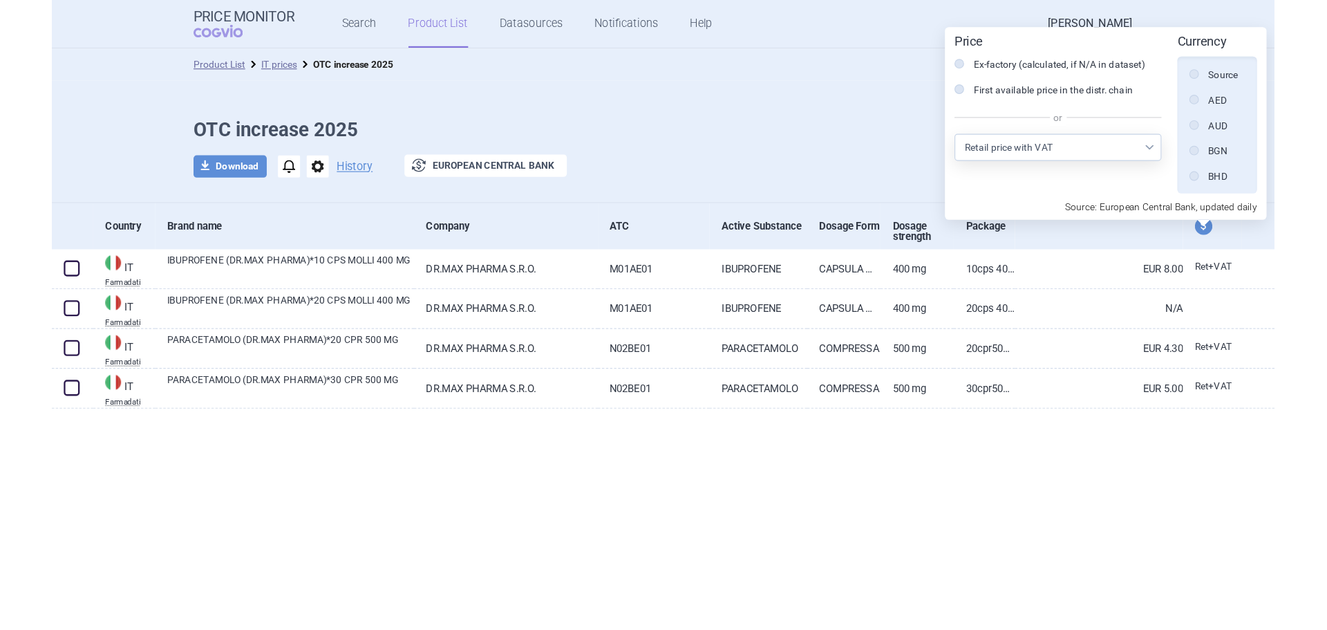
scroll to position [312, 0]
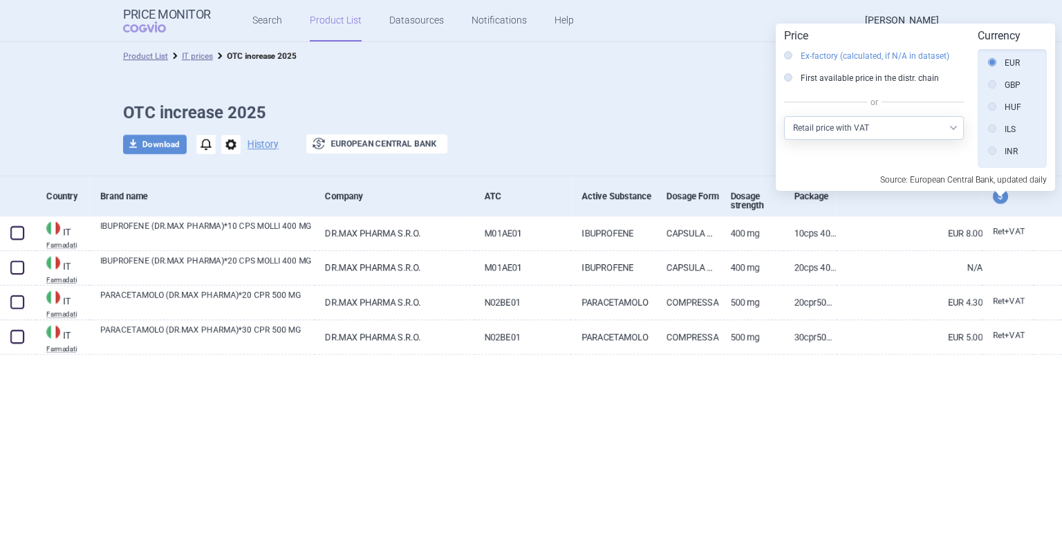
click at [850, 54] on label "Ex-factory (calculated, if N/A in dataset)" at bounding box center [866, 56] width 165 height 14
click at [798, 54] on input "Ex-factory (calculated, if N/A in dataset)" at bounding box center [792, 57] width 14 height 14
